Goal: Task Accomplishment & Management: Use online tool/utility

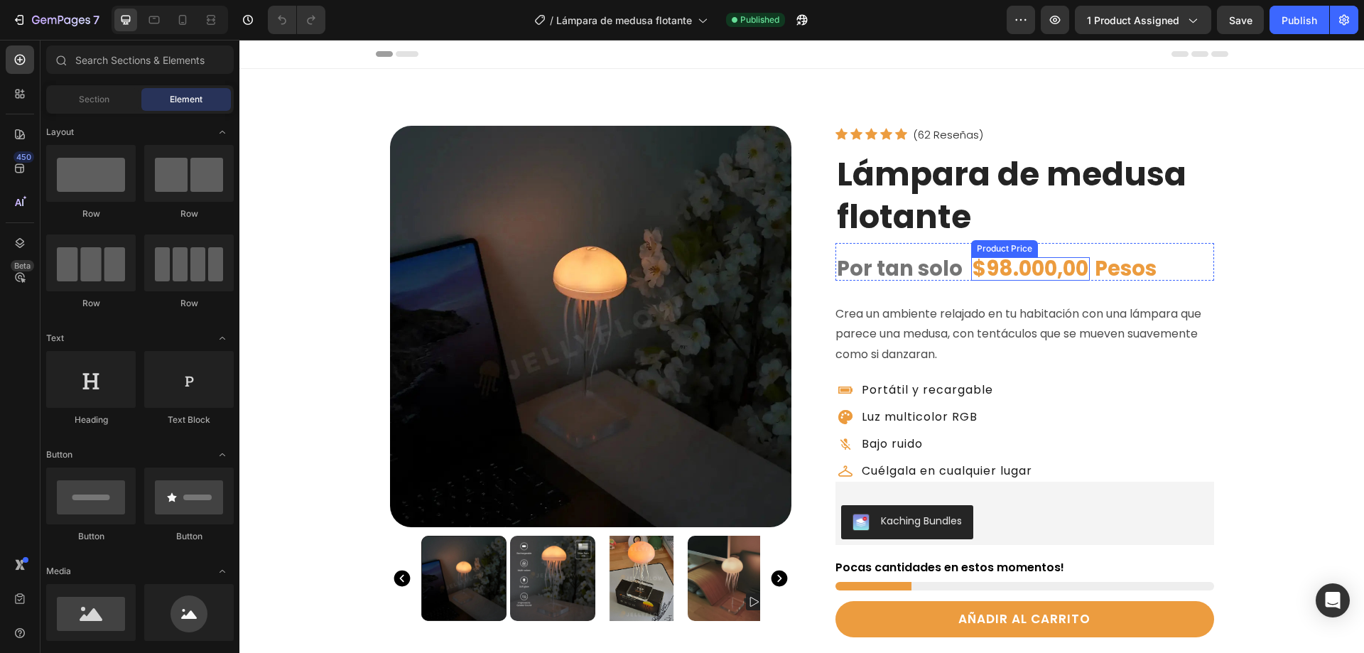
click at [1001, 271] on div "$98.000,00" at bounding box center [1030, 268] width 119 height 23
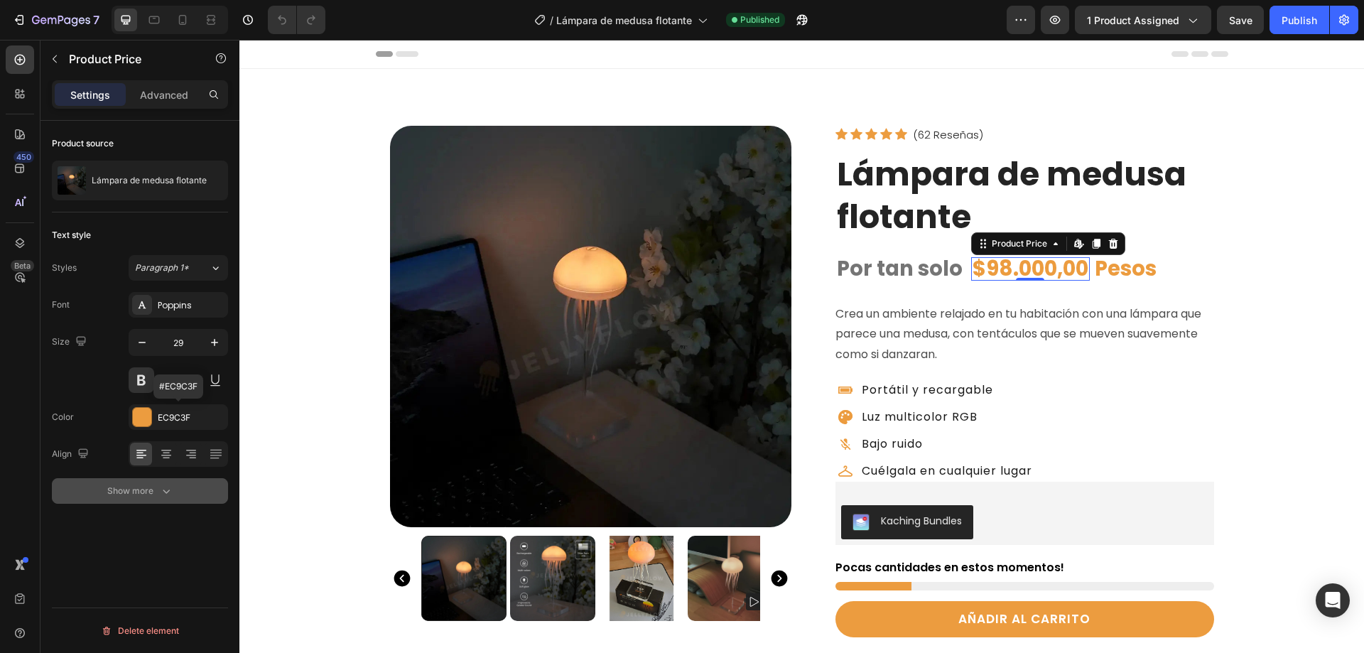
drag, startPoint x: 172, startPoint y: 414, endPoint x: 190, endPoint y: 481, distance: 69.3
click at [173, 414] on div "EC9C3F" at bounding box center [191, 417] width 67 height 13
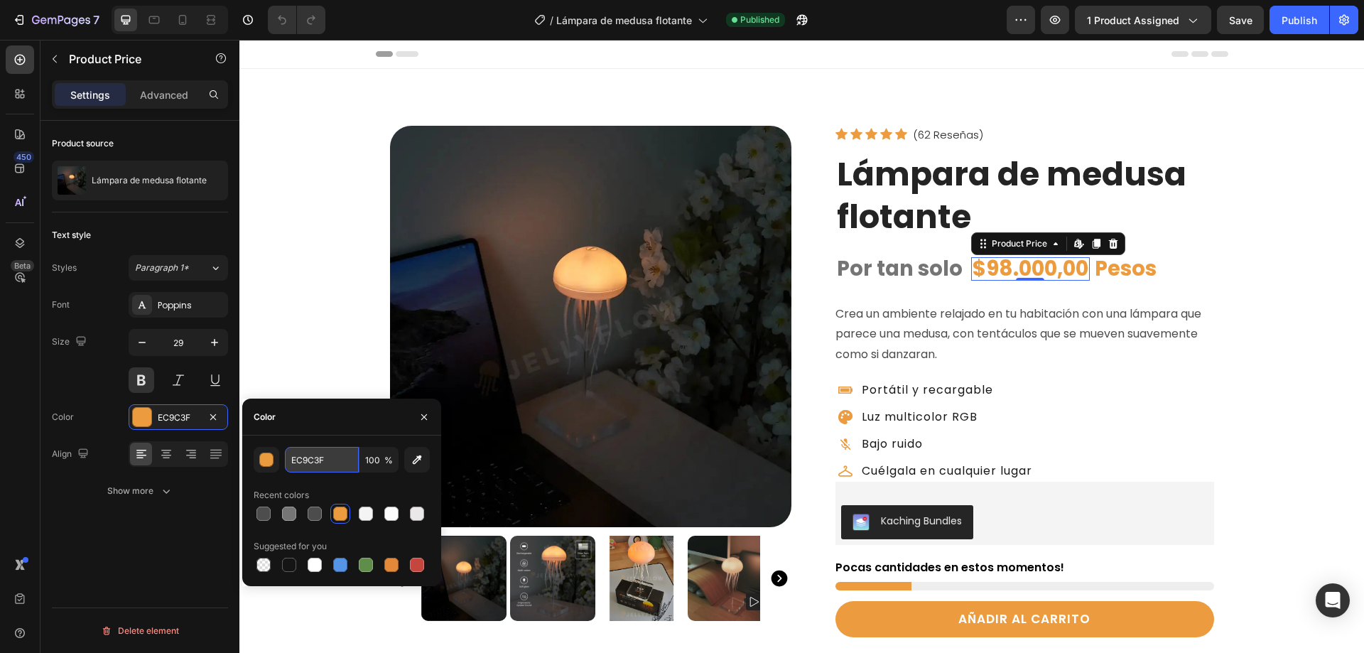
click at [298, 458] on input "EC9C3F" at bounding box center [322, 460] width 74 height 26
paste input "f3841d"
type input "F3841D"
click at [937, 271] on p "Por tan solo" at bounding box center [900, 269] width 126 height 21
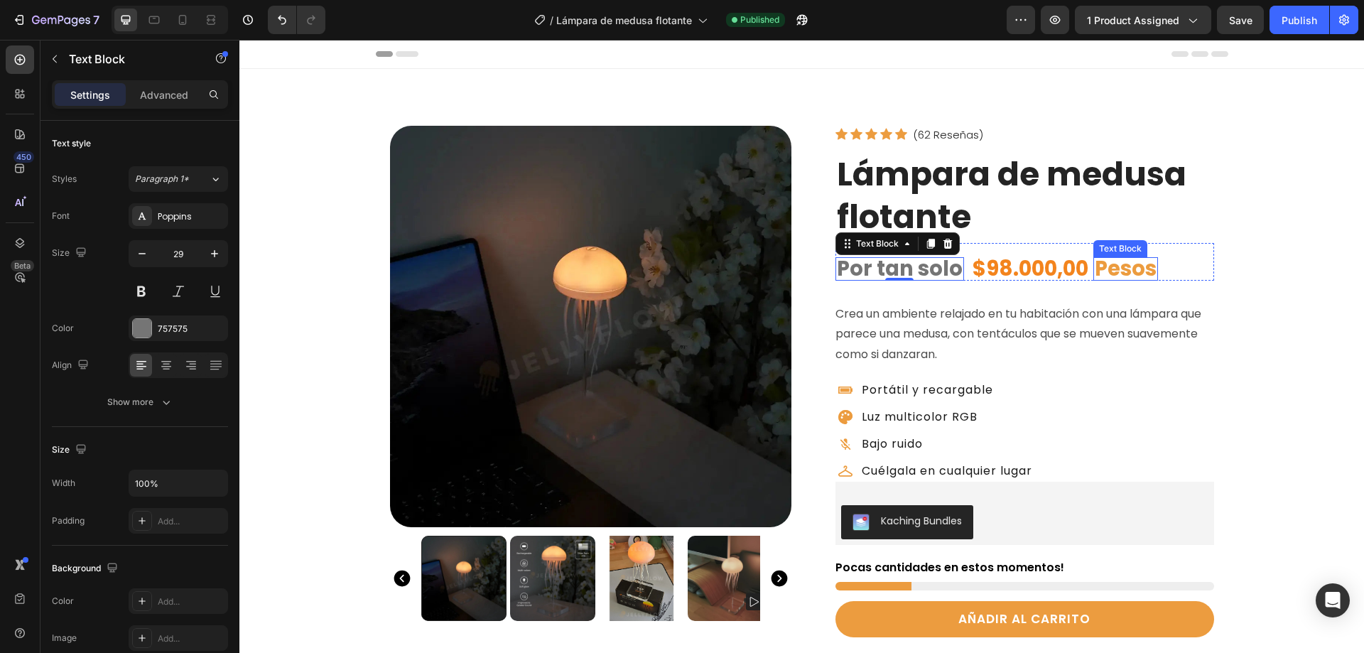
click at [1100, 267] on p "Pesos" at bounding box center [1126, 269] width 62 height 21
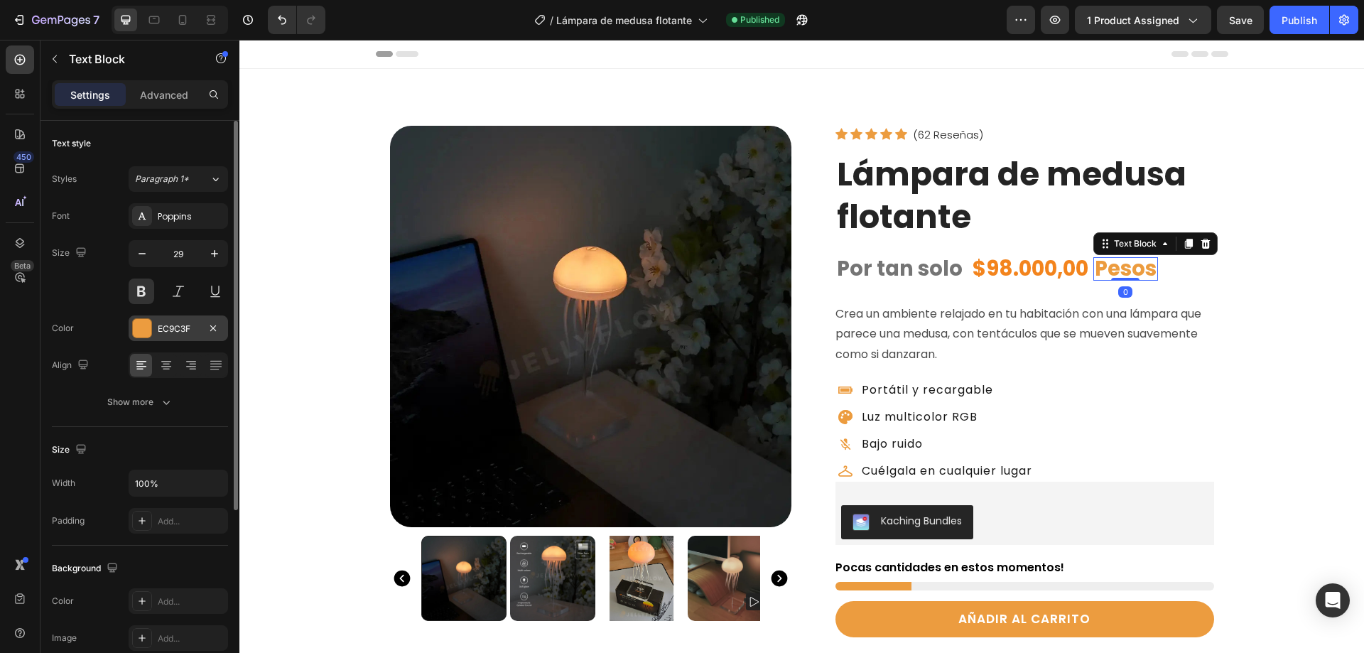
click at [139, 330] on div at bounding box center [142, 328] width 18 height 18
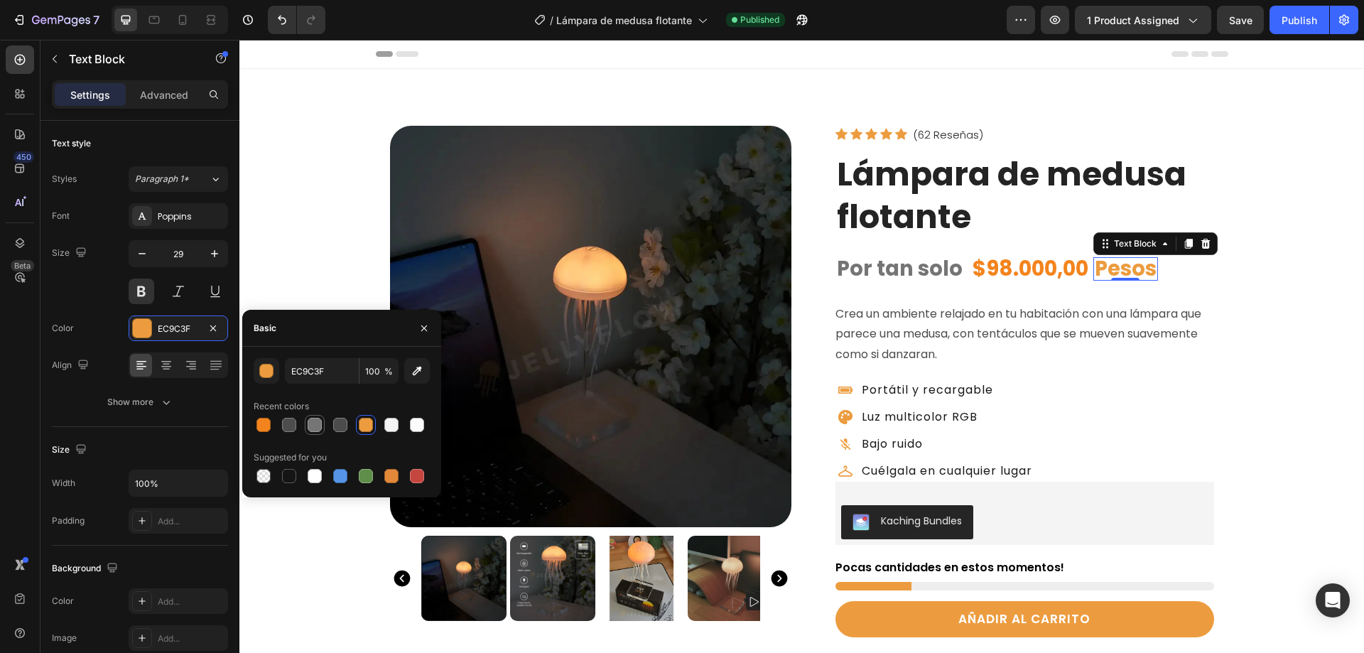
click at [315, 425] on div at bounding box center [315, 425] width 14 height 14
type input "757575"
click at [1299, 13] on div "Publish" at bounding box center [1300, 20] width 36 height 15
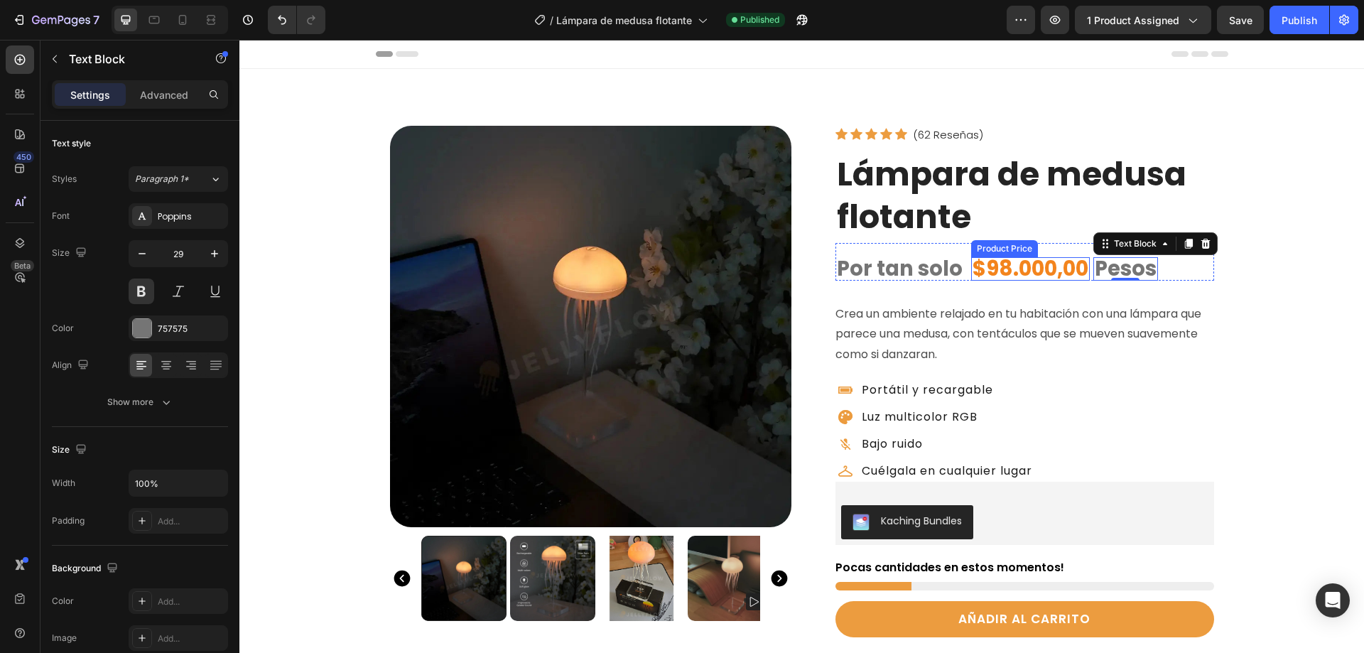
click at [1017, 276] on div "$98.000,00" at bounding box center [1030, 268] width 119 height 23
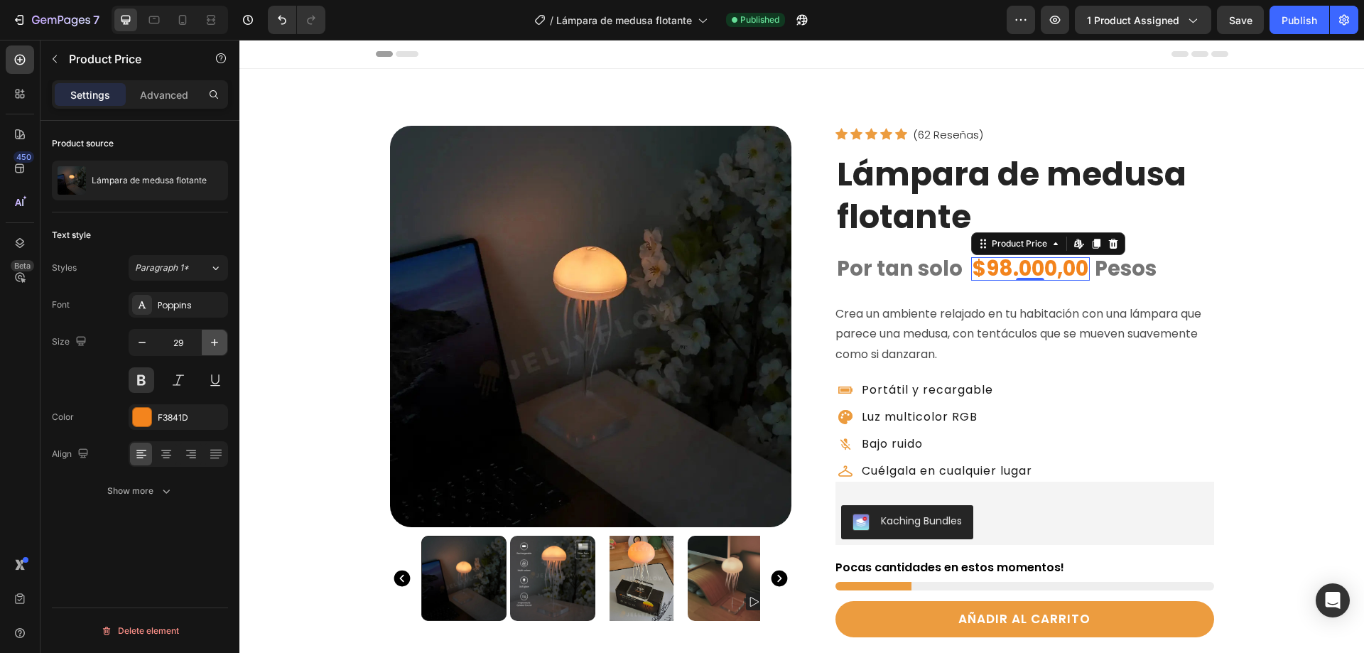
click at [214, 337] on icon "button" at bounding box center [214, 342] width 14 height 14
type input "30"
click at [1298, 22] on div "Publish" at bounding box center [1300, 20] width 36 height 15
click at [1123, 271] on p "Pesos" at bounding box center [1131, 269] width 62 height 21
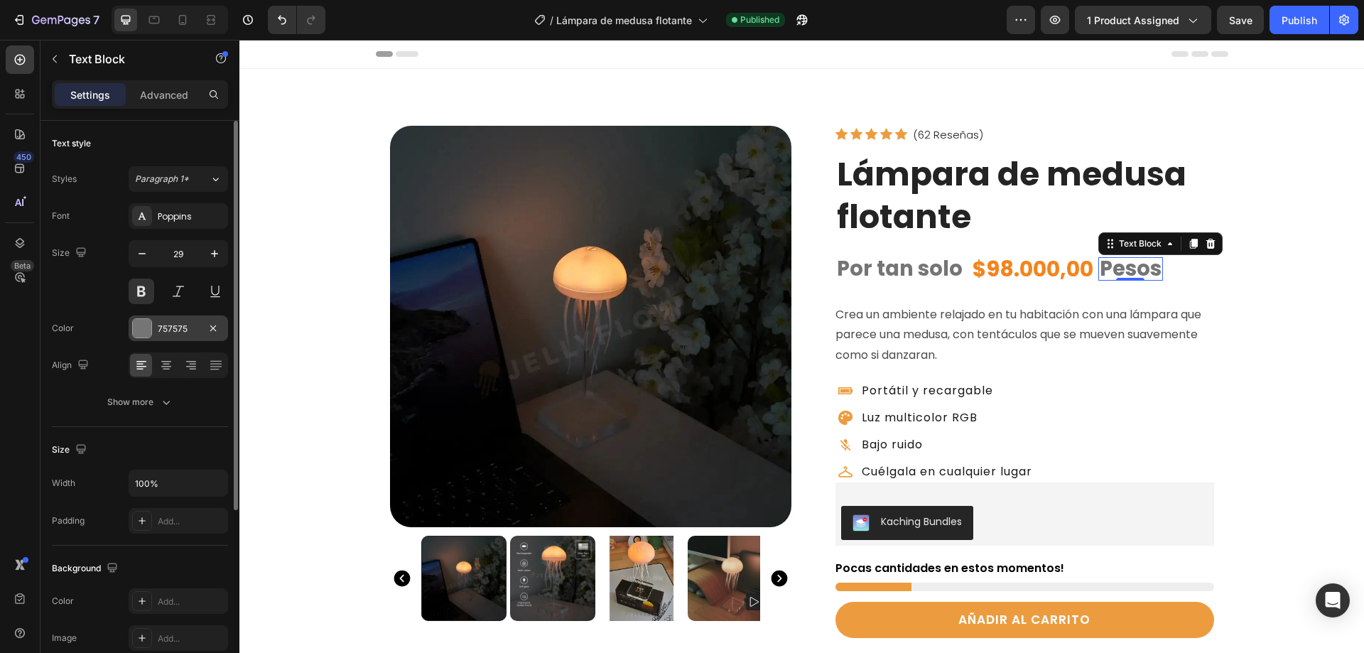
click at [144, 323] on div at bounding box center [142, 328] width 18 height 18
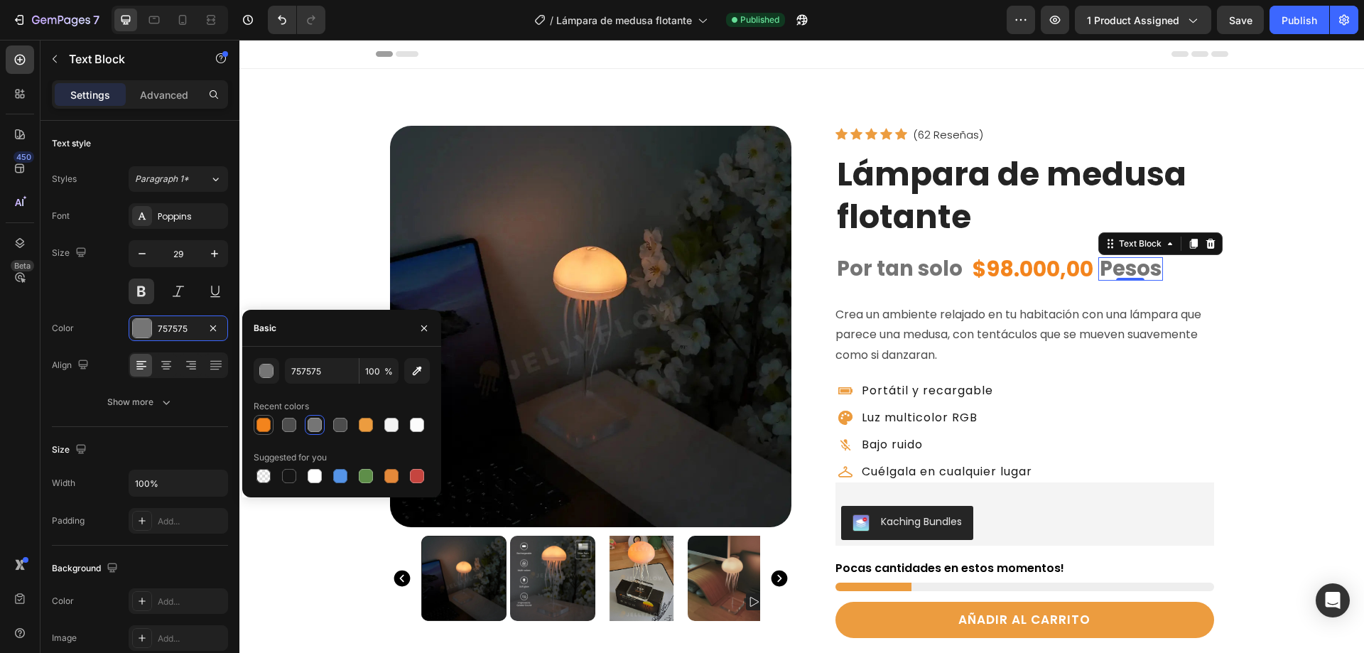
click at [259, 425] on div at bounding box center [263, 425] width 14 height 14
type input "F3841D"
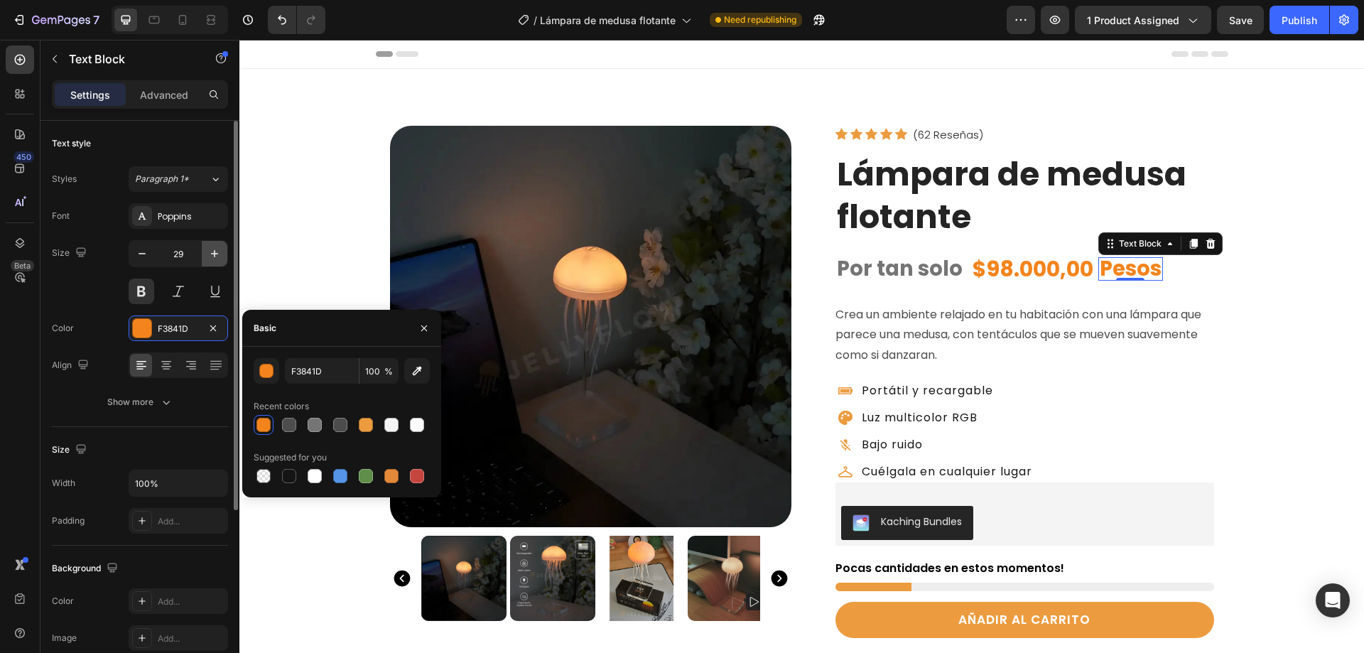
click at [210, 253] on icon "button" at bounding box center [214, 254] width 14 height 14
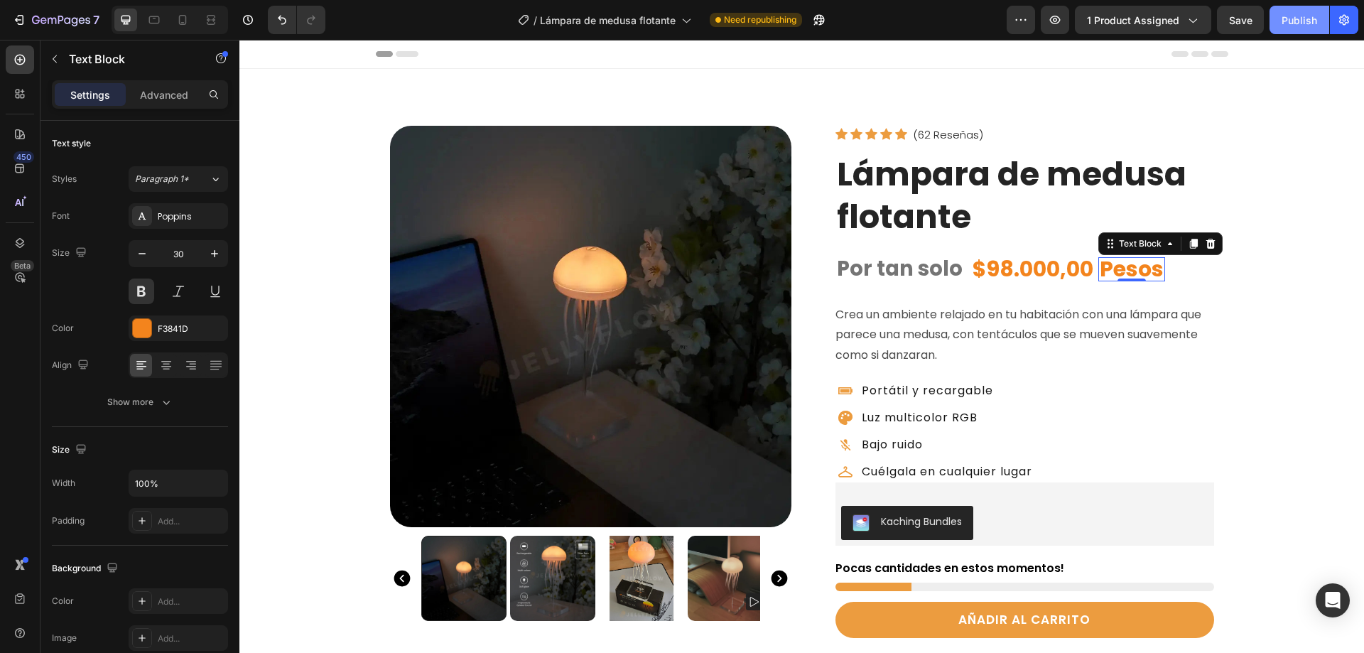
click at [1291, 16] on div "Publish" at bounding box center [1300, 20] width 36 height 15
click at [177, 21] on icon at bounding box center [182, 20] width 14 height 14
type input "24"
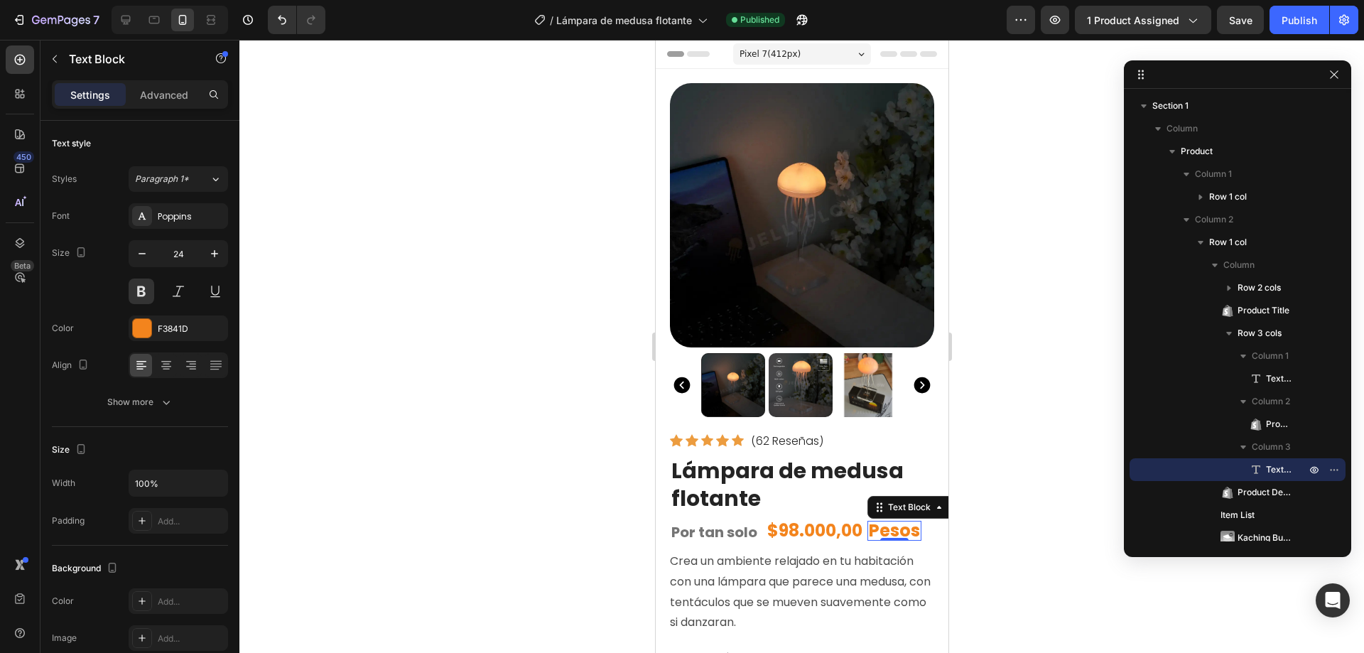
click at [1104, 267] on div at bounding box center [801, 346] width 1125 height 613
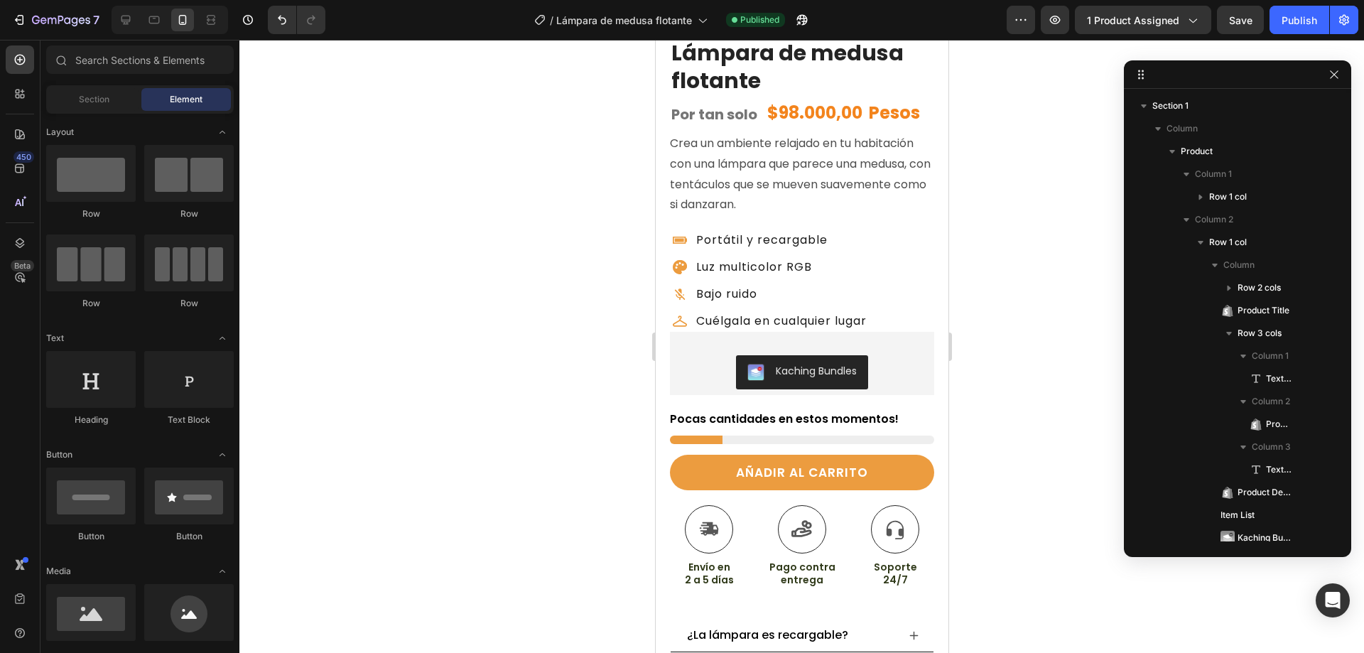
scroll to position [421, 0]
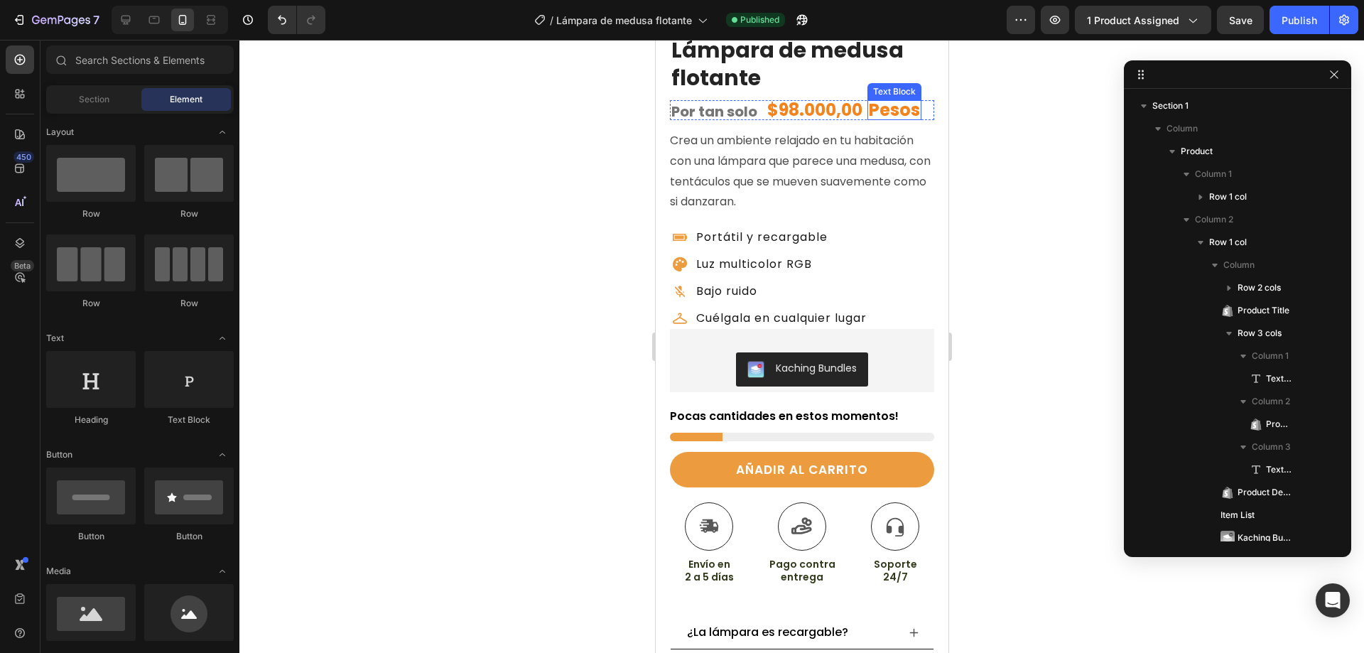
click at [891, 103] on p "Pesos" at bounding box center [893, 110] width 51 height 17
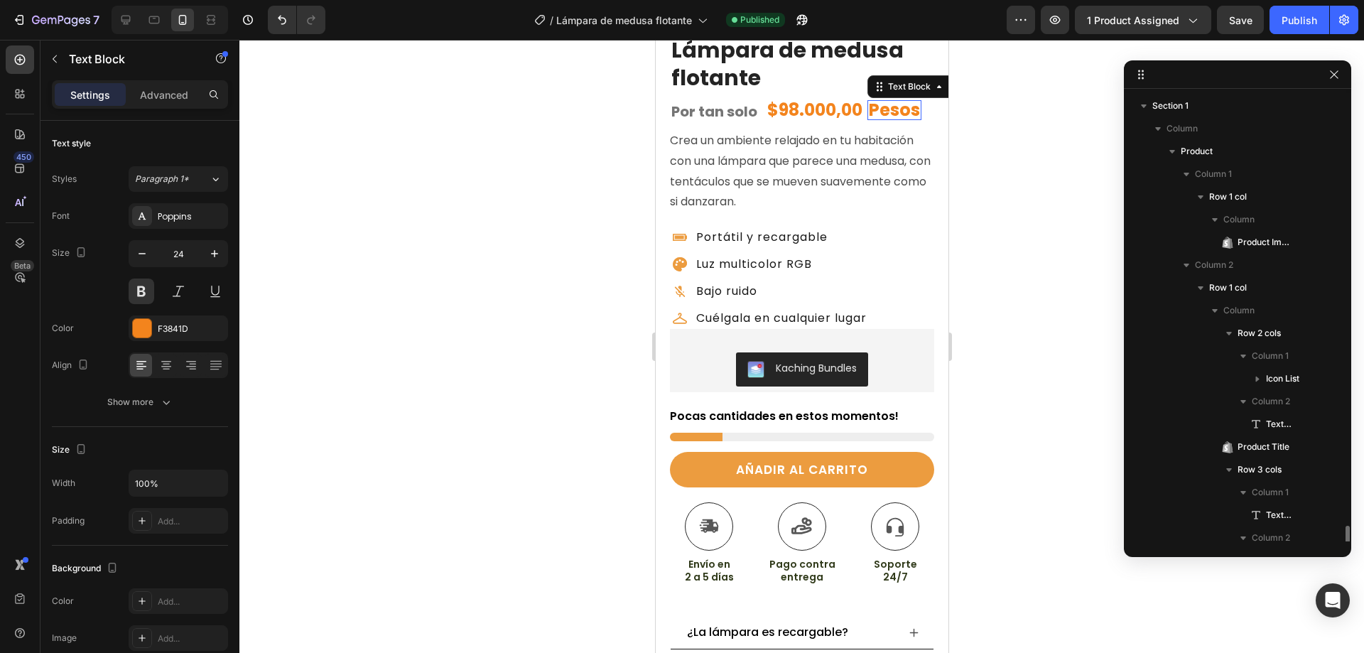
scroll to position [335, 0]
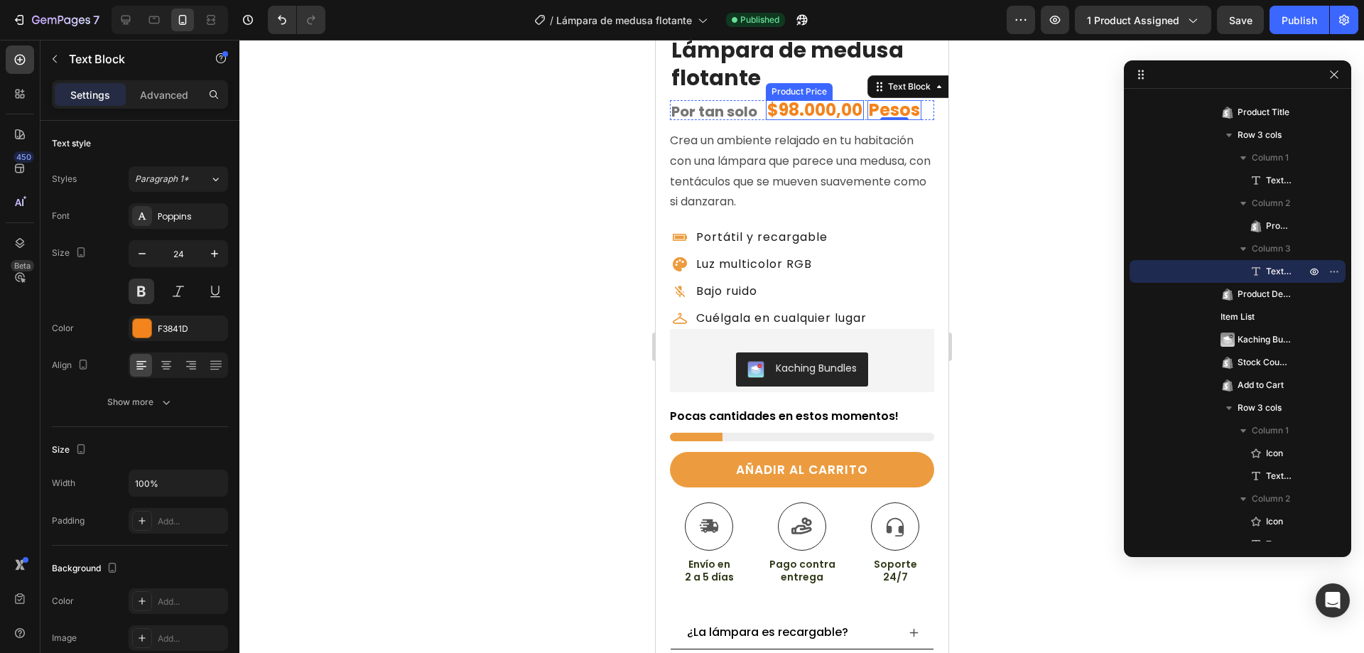
click at [808, 100] on div "$98.000,00" at bounding box center [814, 110] width 98 height 20
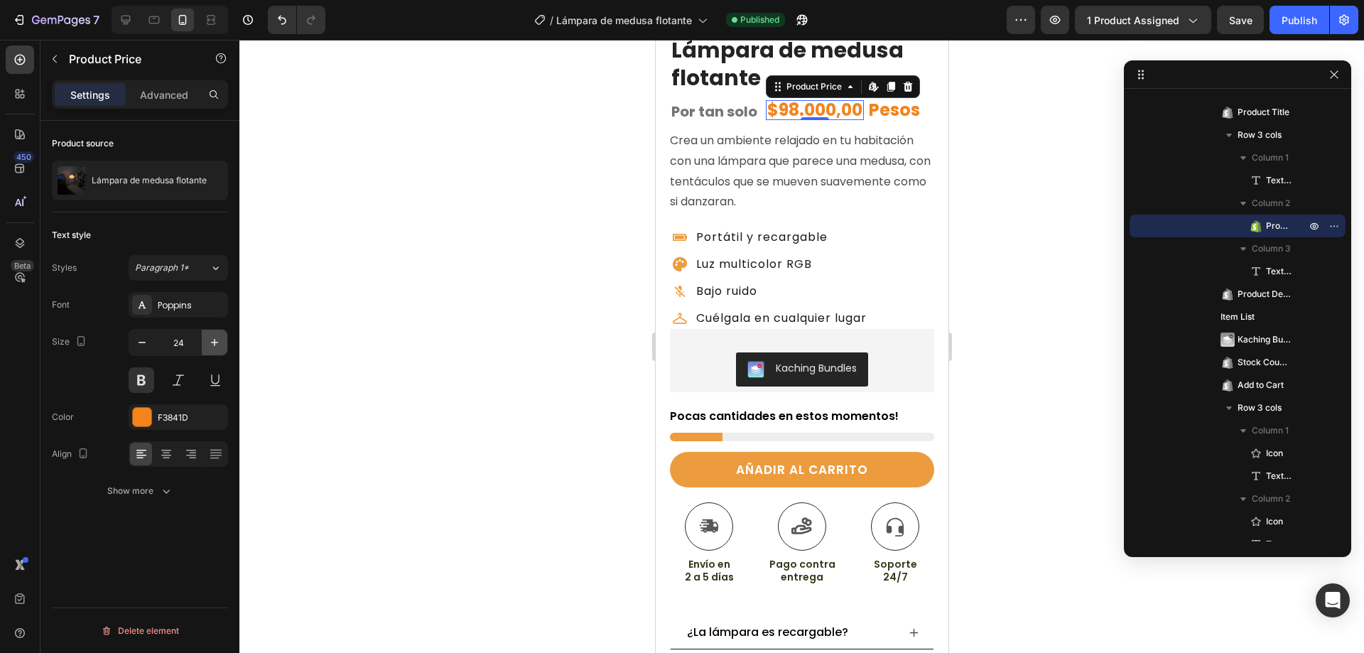
click at [212, 340] on icon "button" at bounding box center [214, 342] width 14 height 14
type input "25"
click at [884, 119] on p "Pesos" at bounding box center [898, 110] width 51 height 17
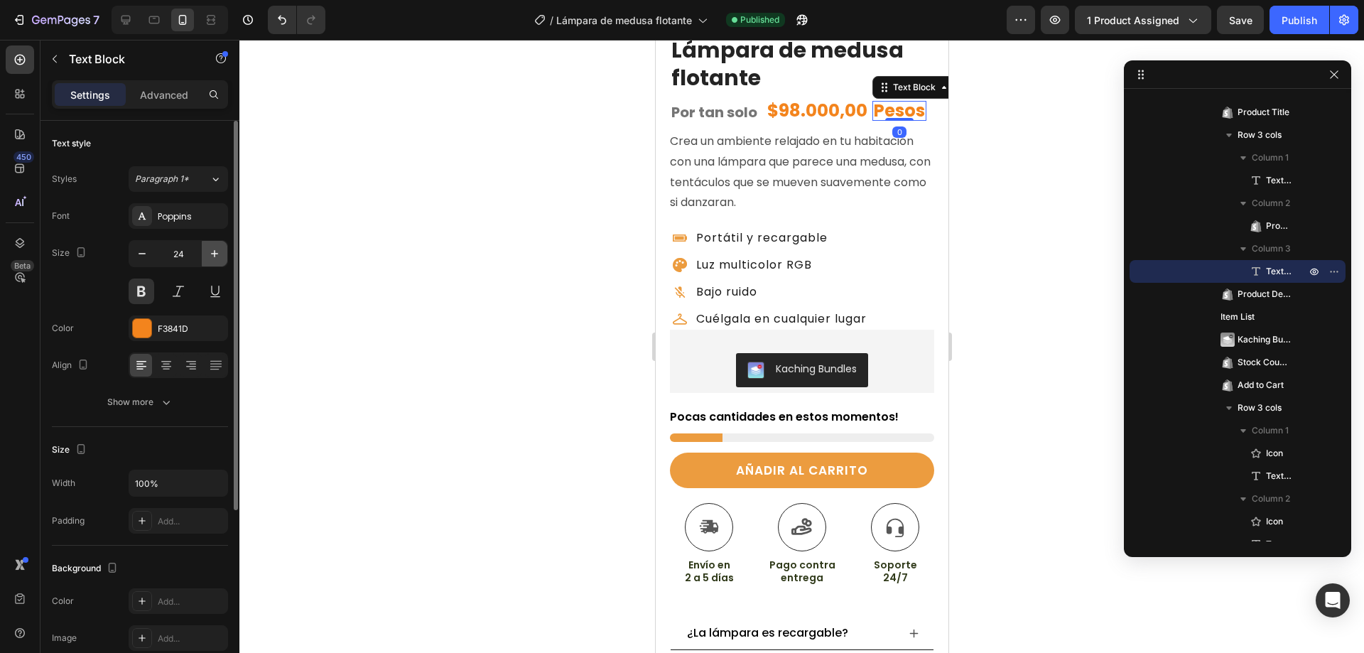
click at [213, 251] on icon "button" at bounding box center [214, 254] width 14 height 14
type input "25"
click at [1297, 21] on div "Publish" at bounding box center [1300, 20] width 36 height 15
